Goal: Task Accomplishment & Management: Use online tool/utility

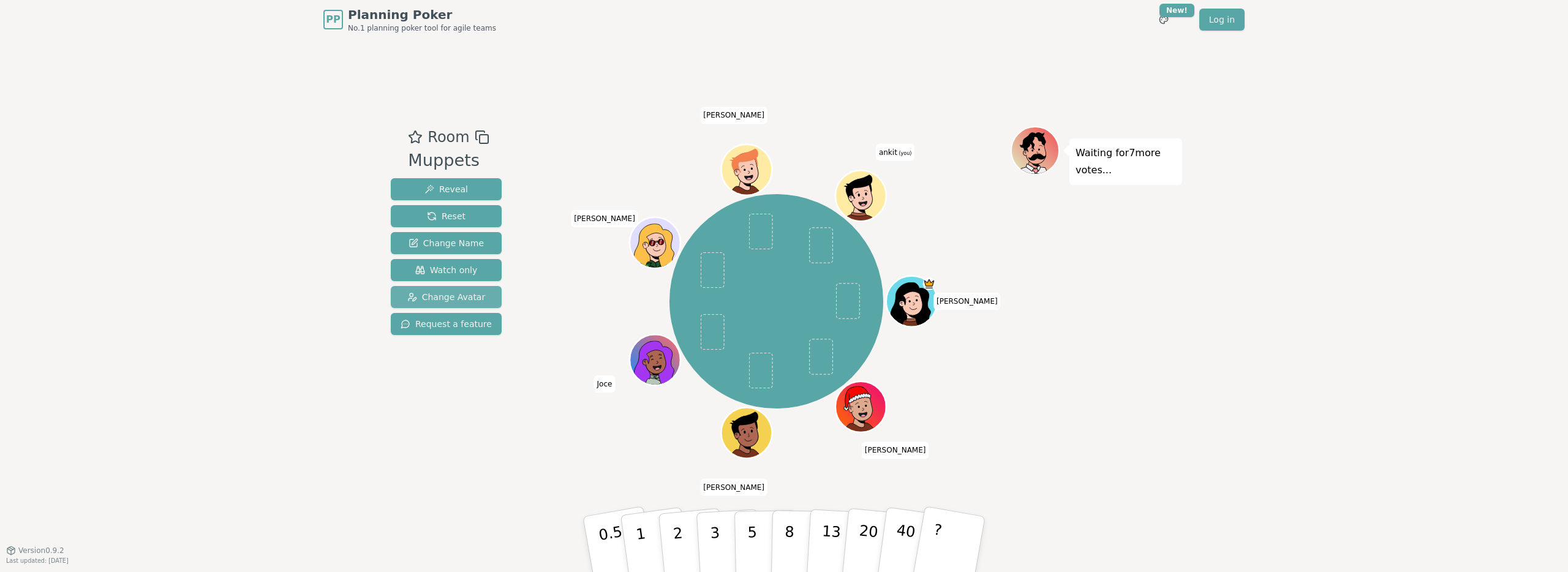
click at [468, 299] on span "Change Avatar" at bounding box center [447, 297] width 79 height 12
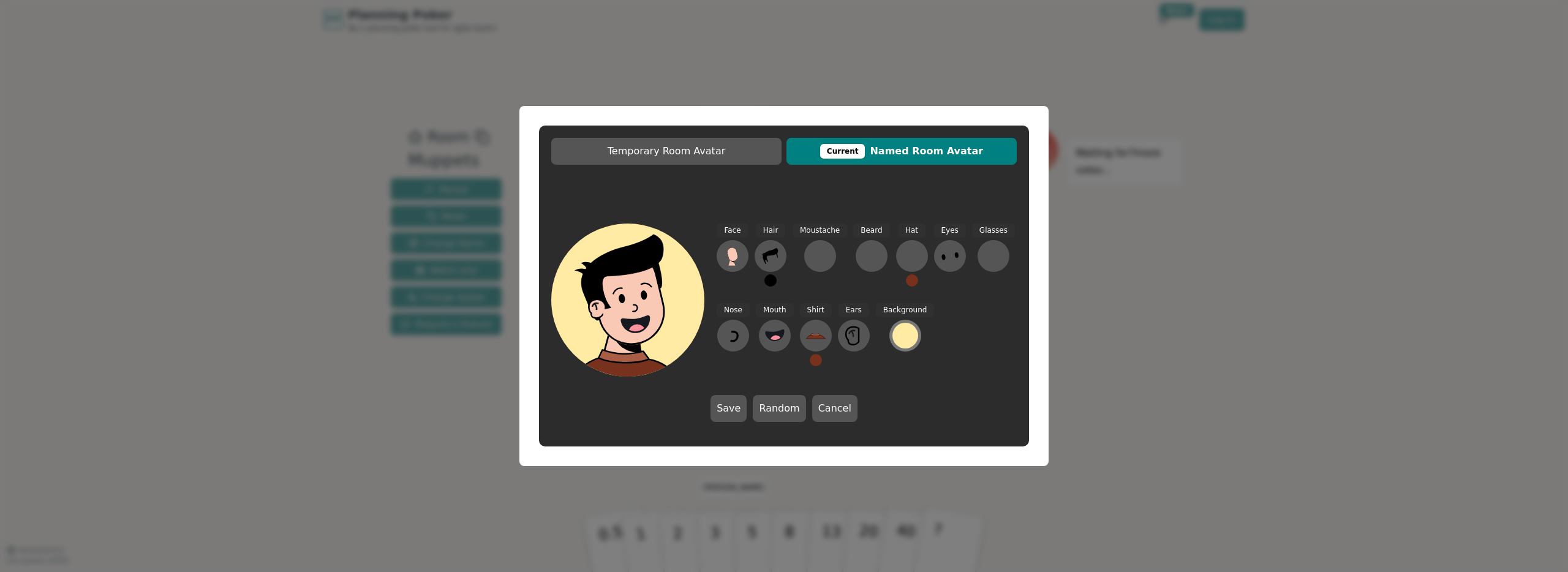
click at [901, 335] on div at bounding box center [905, 336] width 25 height 25
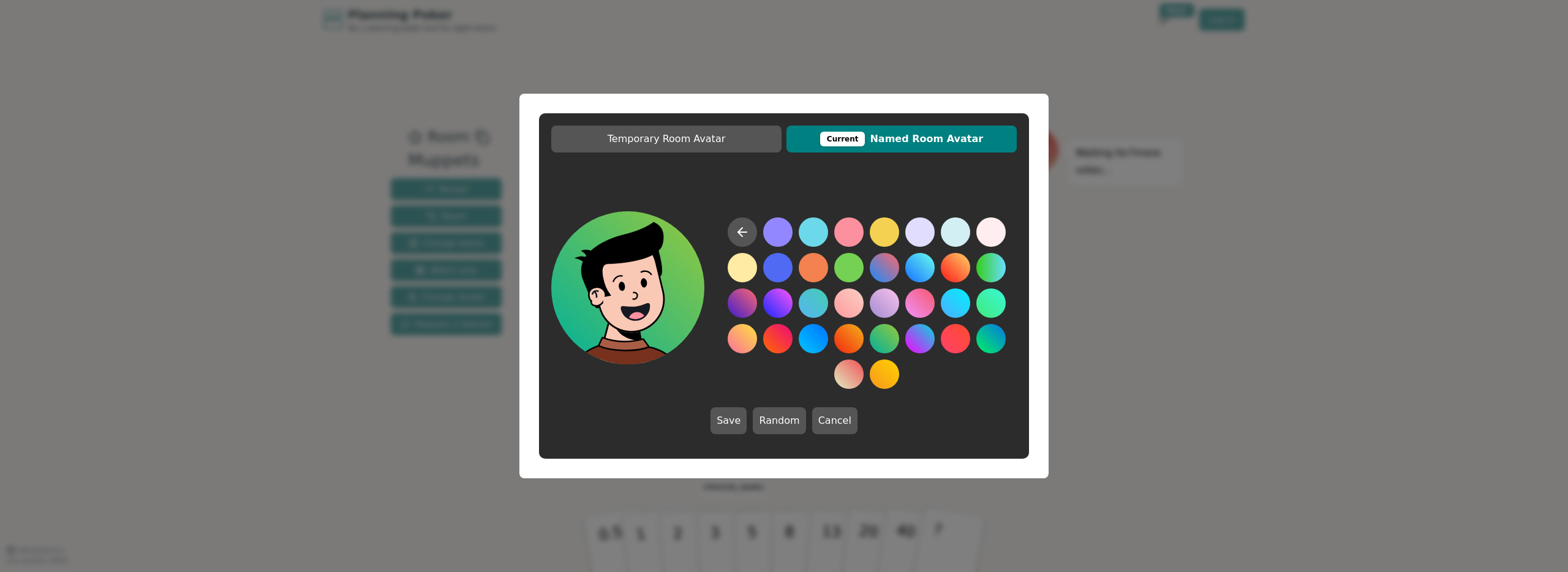
click at [895, 338] on button at bounding box center [884, 338] width 29 height 29
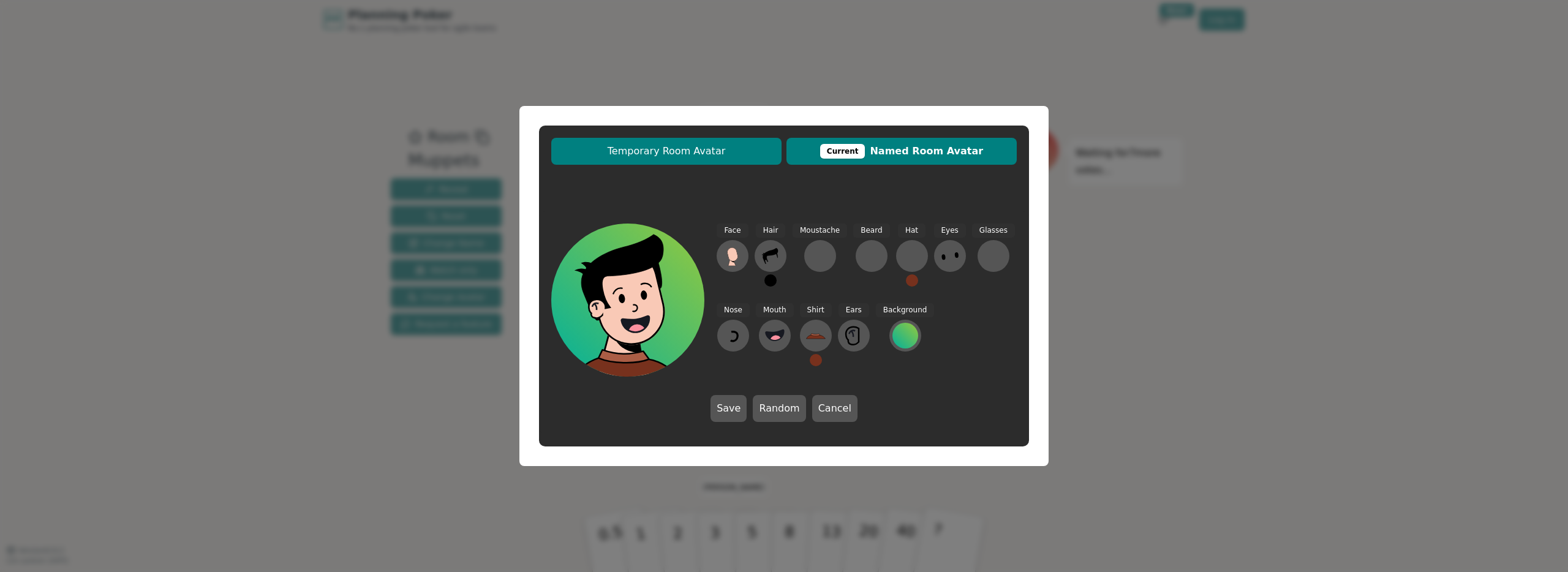
click at [731, 156] on span "Temporary Room Avatar" at bounding box center [667, 151] width 218 height 15
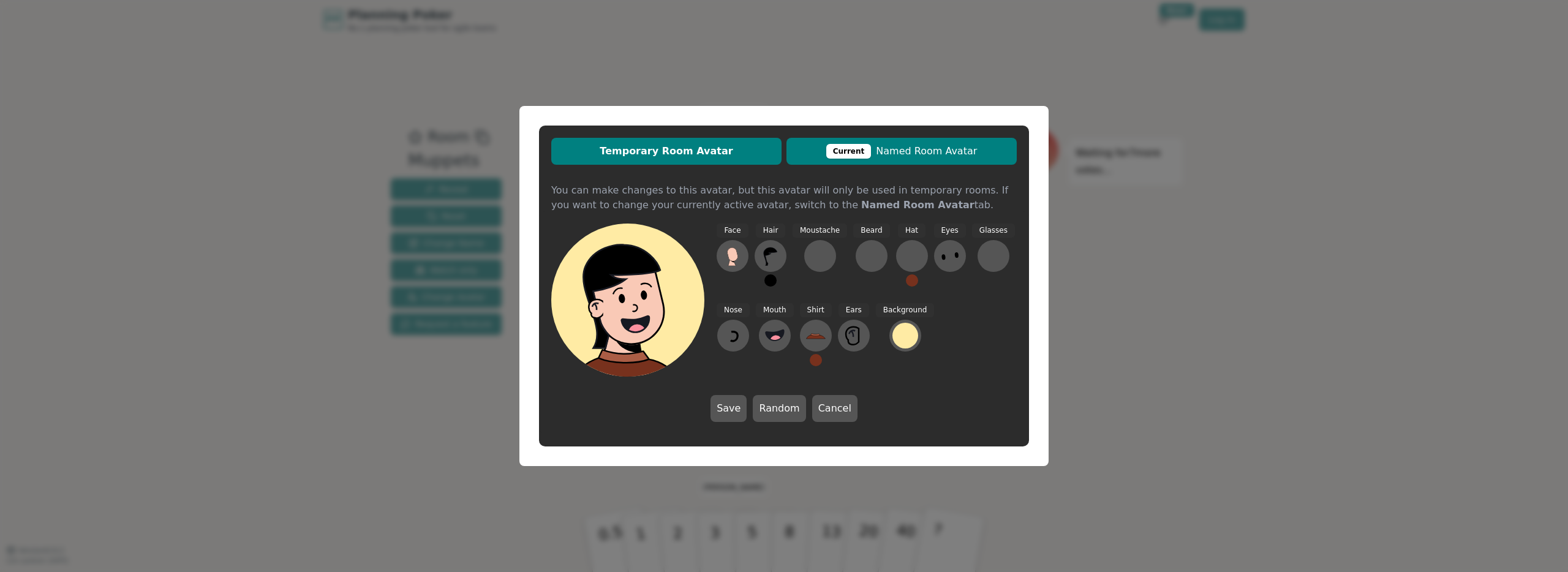
click at [863, 150] on div "Current" at bounding box center [849, 151] width 46 height 15
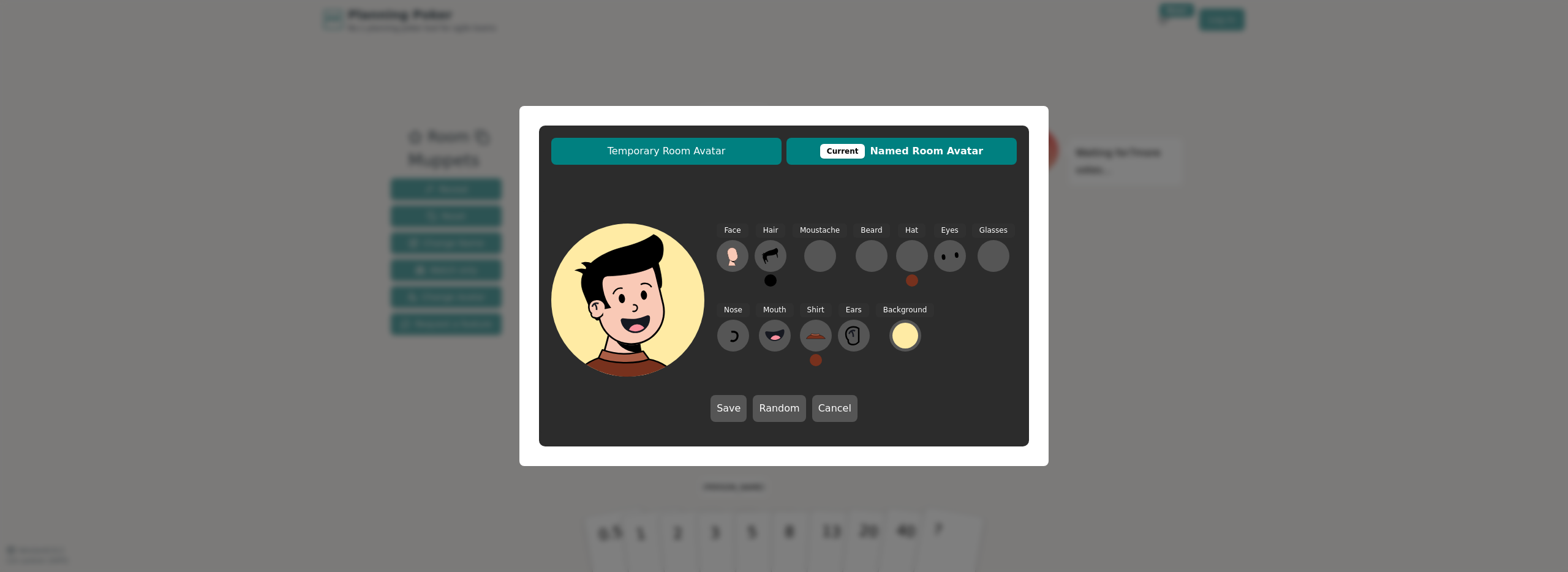
click at [723, 141] on button "Temporary Room Avatar" at bounding box center [667, 151] width 230 height 27
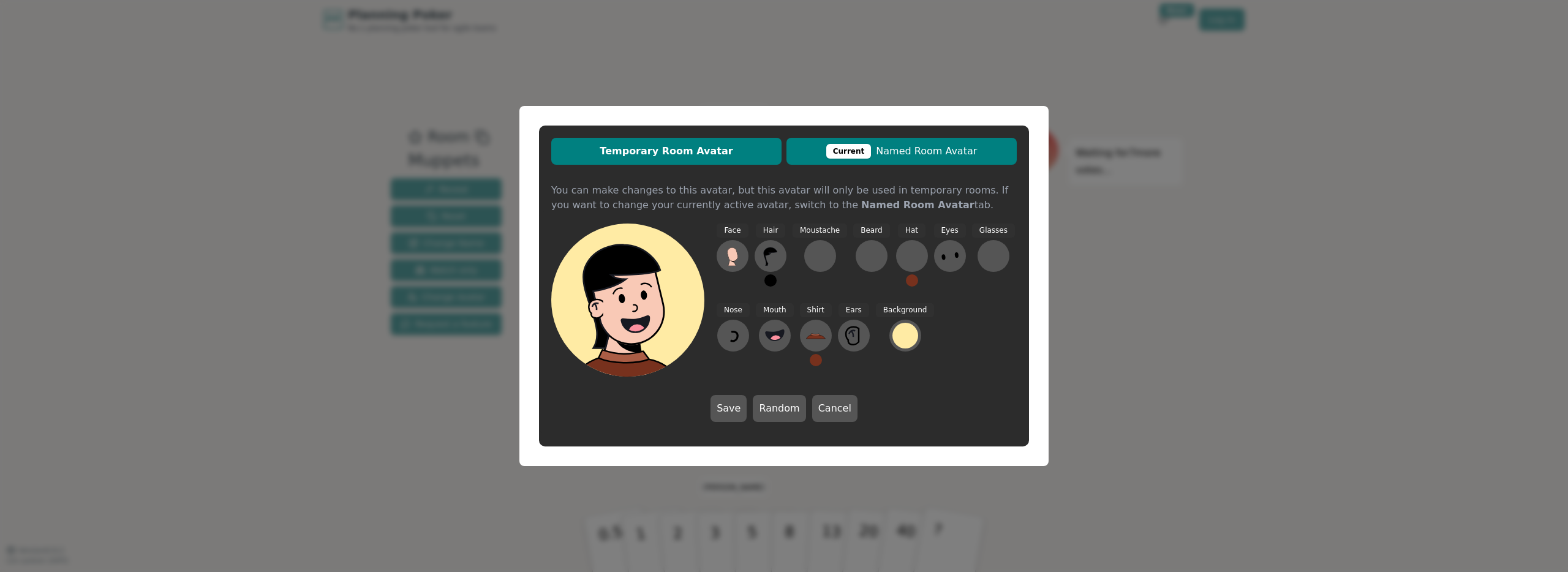
click at [921, 153] on span "Current Named Room Avatar" at bounding box center [902, 151] width 218 height 15
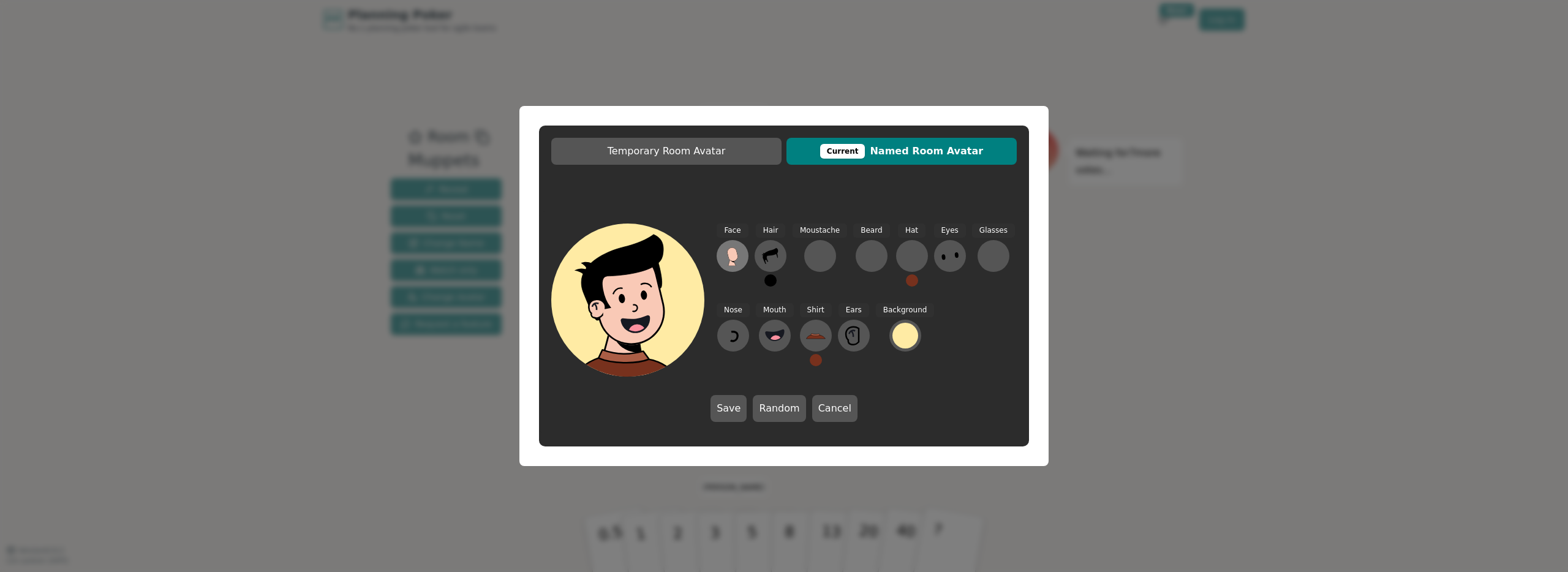
click at [732, 262] on icon at bounding box center [732, 262] width 7 height 7
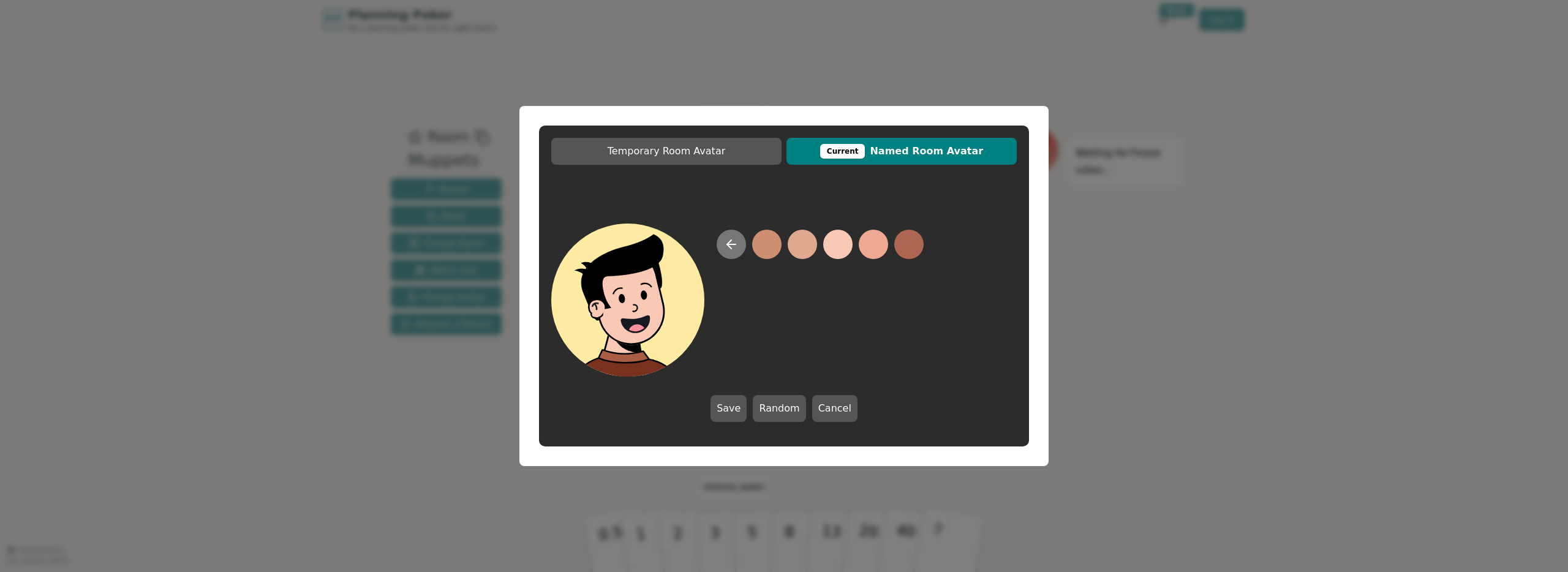
click at [735, 240] on icon at bounding box center [732, 245] width 15 height 15
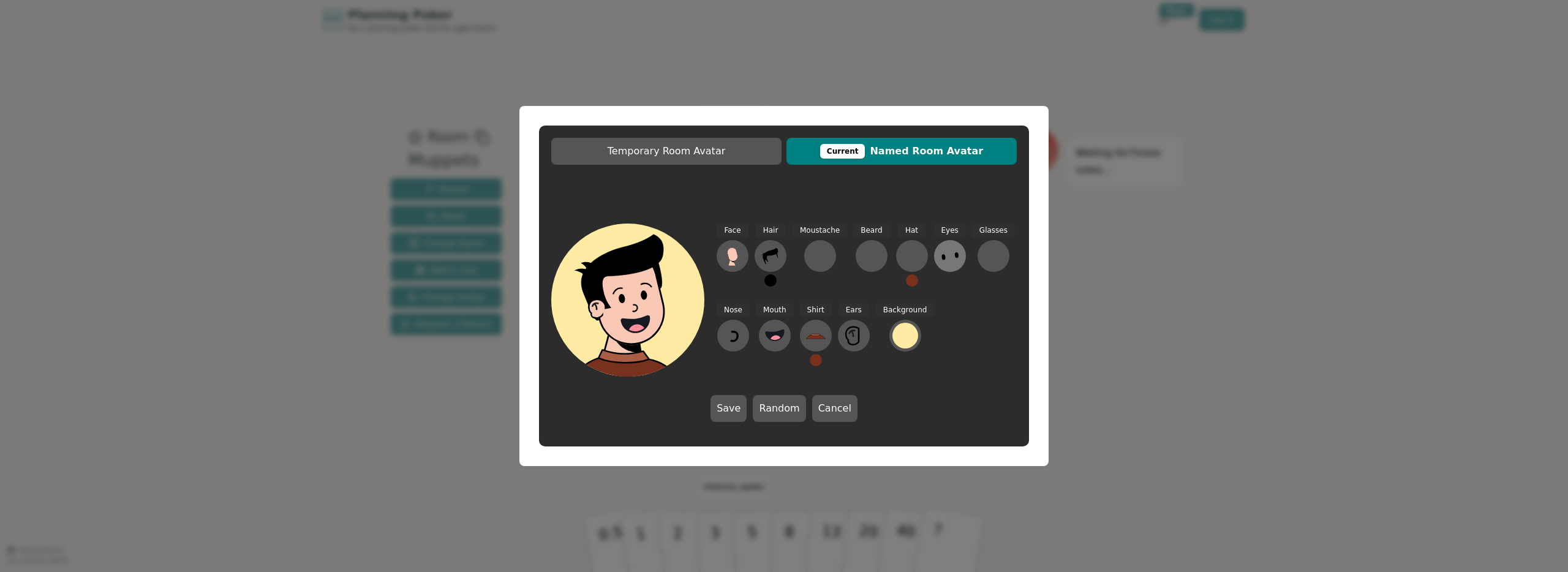
click at [951, 258] on icon at bounding box center [950, 256] width 19 height 19
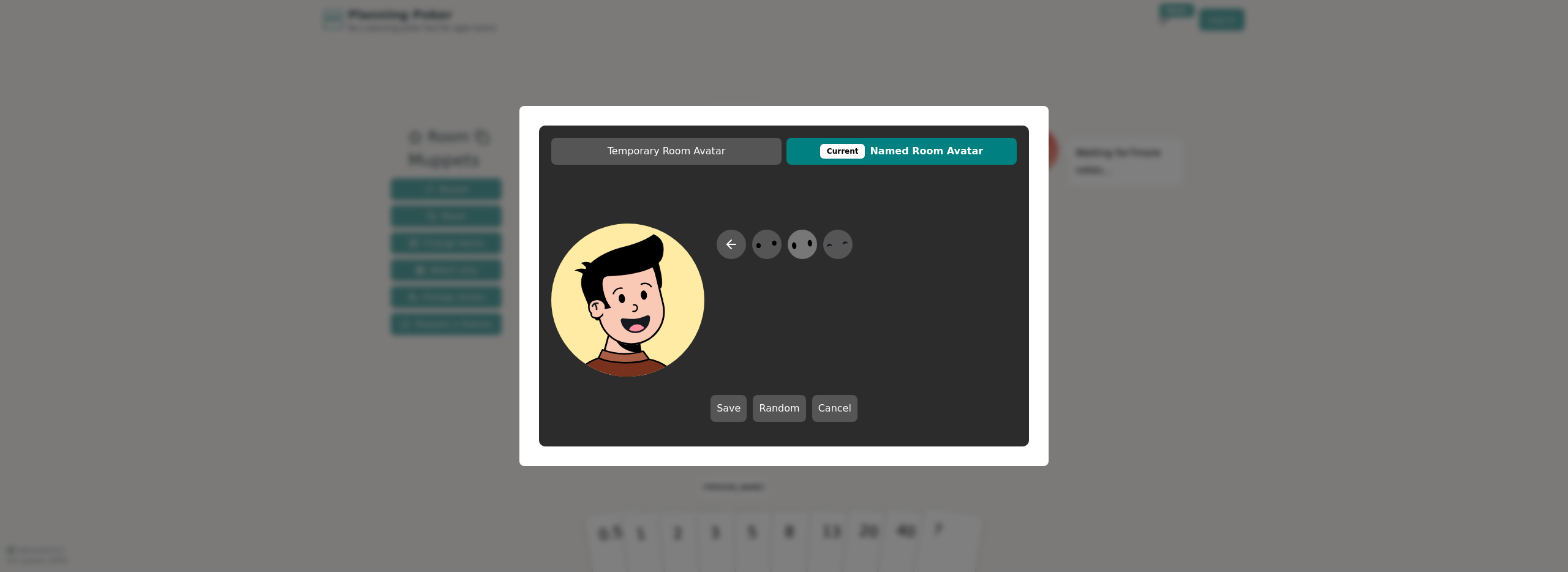
click at [810, 242] on ellipse at bounding box center [810, 243] width 5 height 7
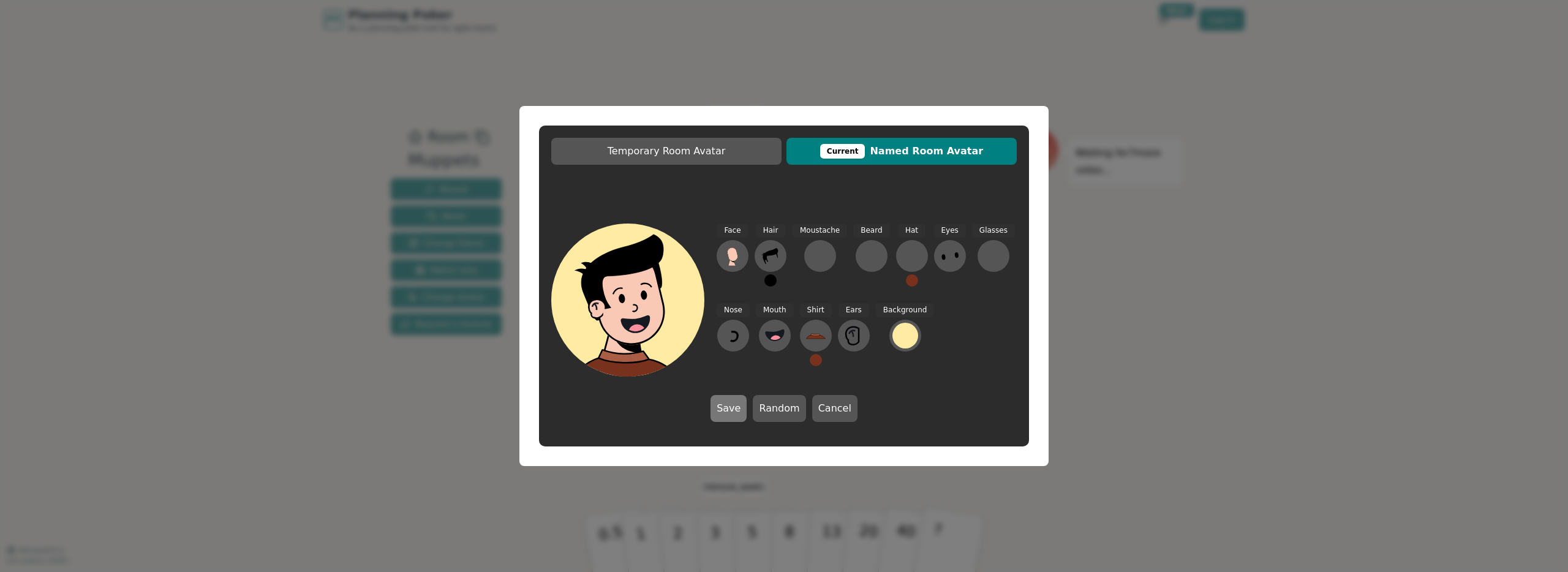
click at [732, 413] on button "Save" at bounding box center [729, 408] width 36 height 27
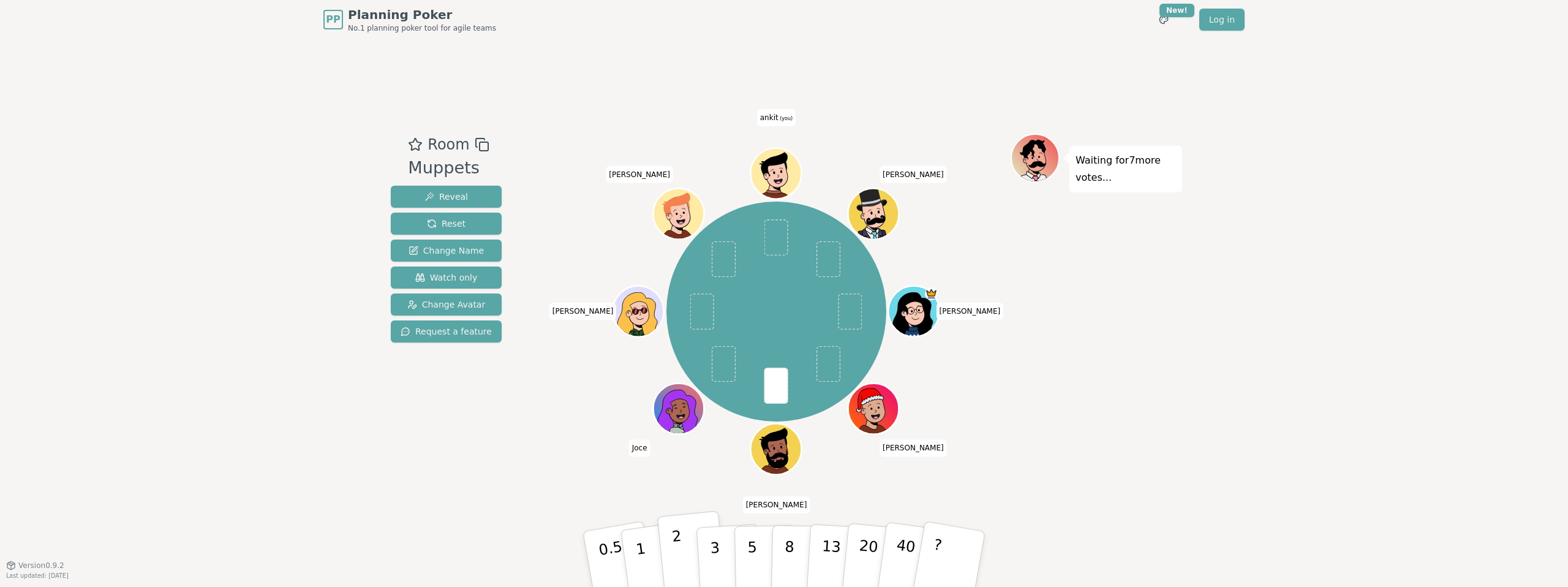
click at [685, 559] on button "2" at bounding box center [692, 560] width 70 height 97
click at [678, 556] on p "2" at bounding box center [679, 561] width 16 height 67
click at [530, 410] on div "Room Muppets Reveal Reset Change Name Watch only Change Avatar Request a featur…" at bounding box center [784, 302] width 797 height 337
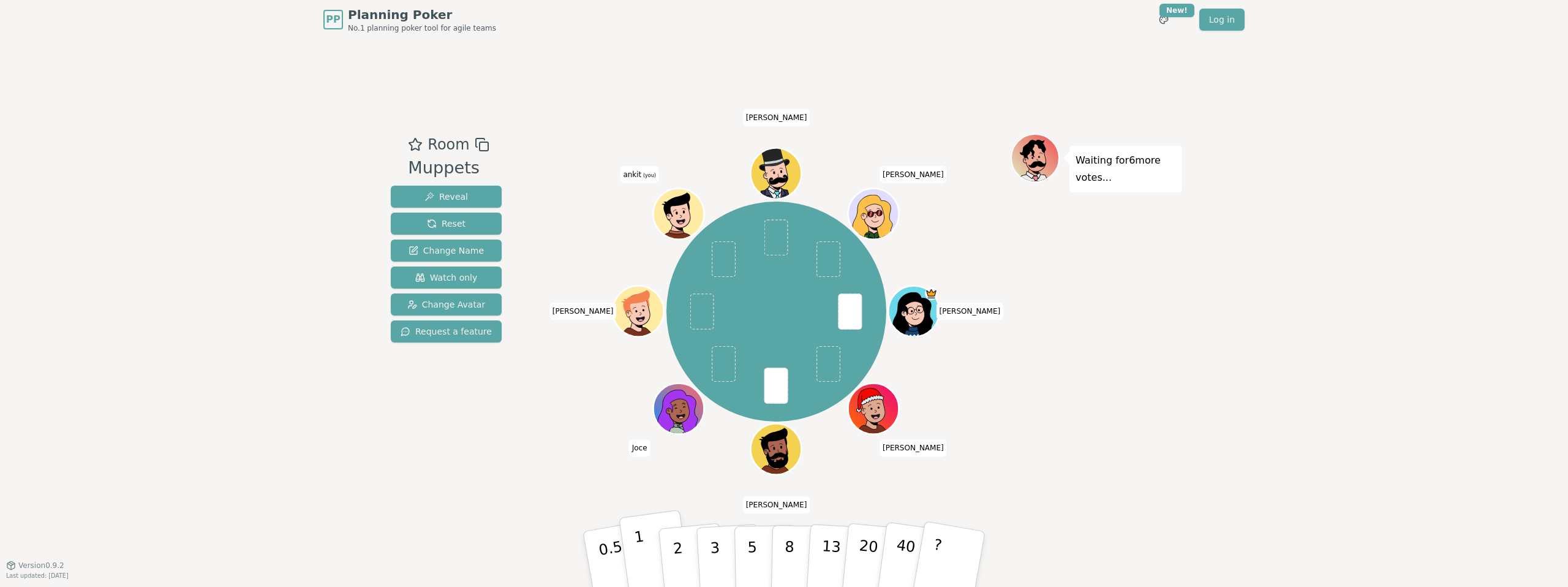
click at [651, 556] on button "1" at bounding box center [655, 559] width 73 height 100
click at [690, 560] on button "2" at bounding box center [692, 560] width 70 height 97
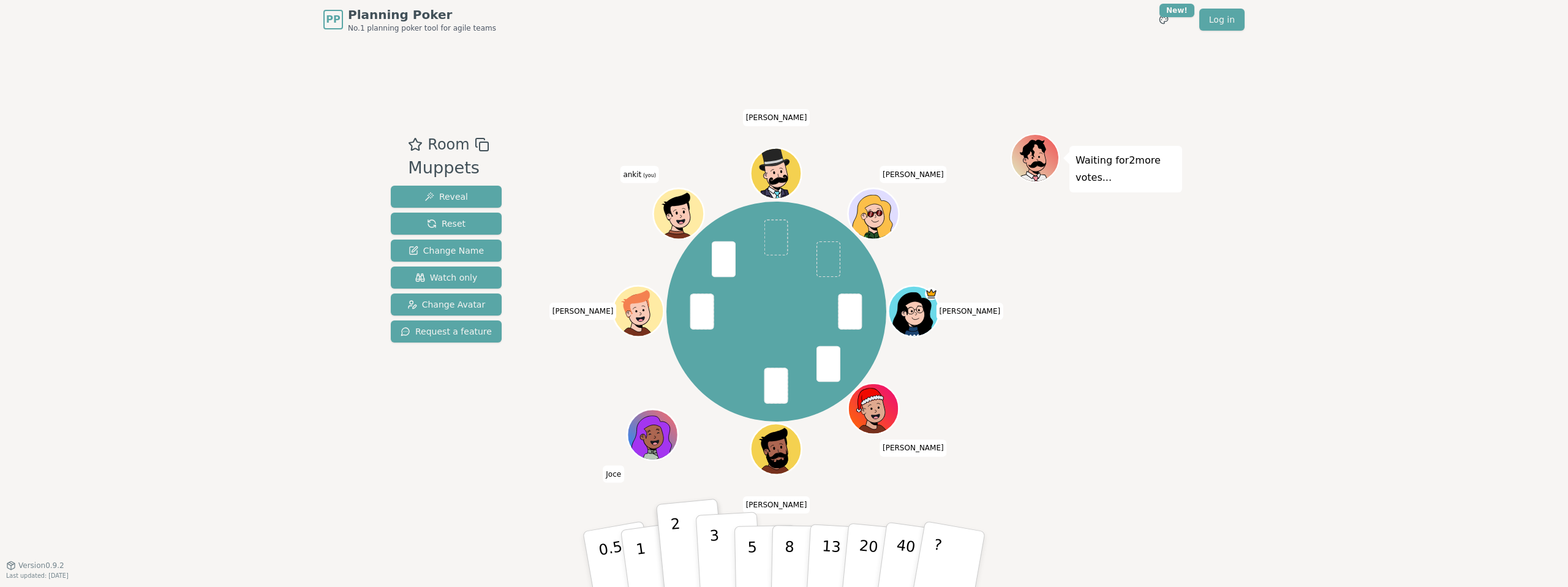
click at [715, 544] on p "3" at bounding box center [716, 560] width 13 height 67
click at [673, 559] on button "2" at bounding box center [692, 560] width 70 height 97
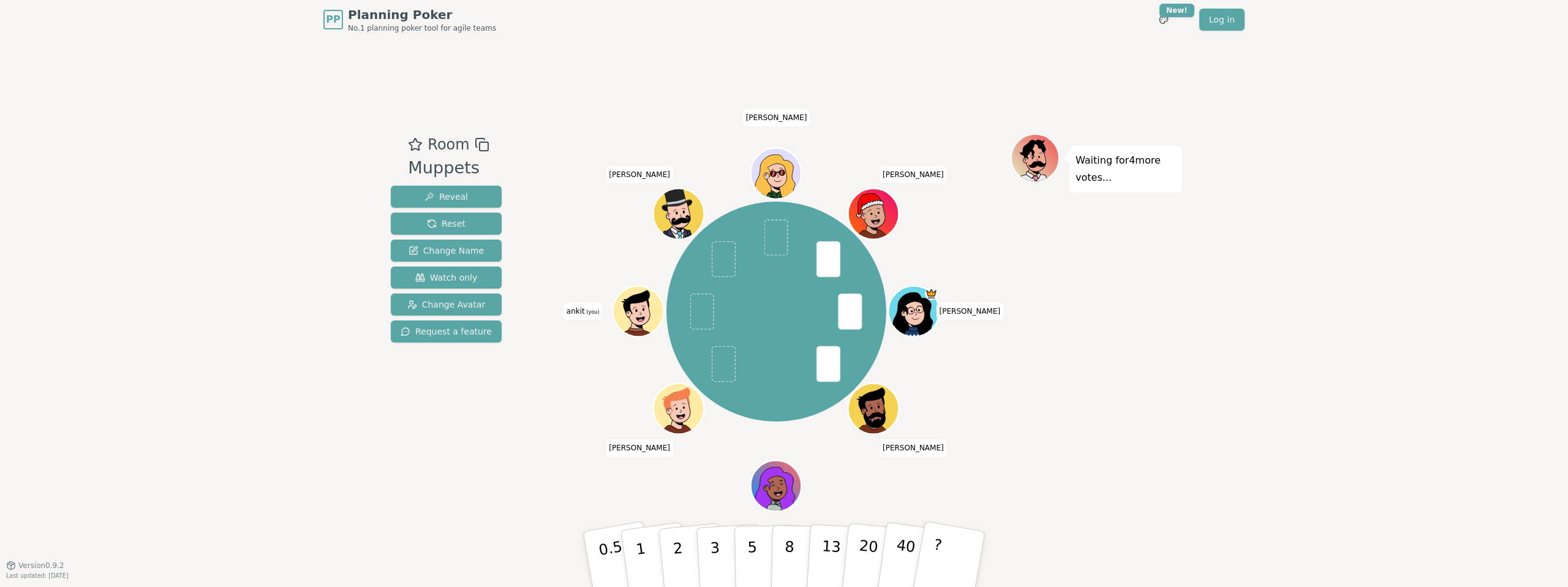
click at [720, 368] on span at bounding box center [724, 365] width 24 height 36
click at [675, 563] on p "2" at bounding box center [679, 561] width 16 height 67
click at [509, 452] on div "Room Muppets Reveal Reset Change Name Watch only Change Avatar Request a featur…" at bounding box center [784, 302] width 797 height 337
